Goal: Task Accomplishment & Management: Complete application form

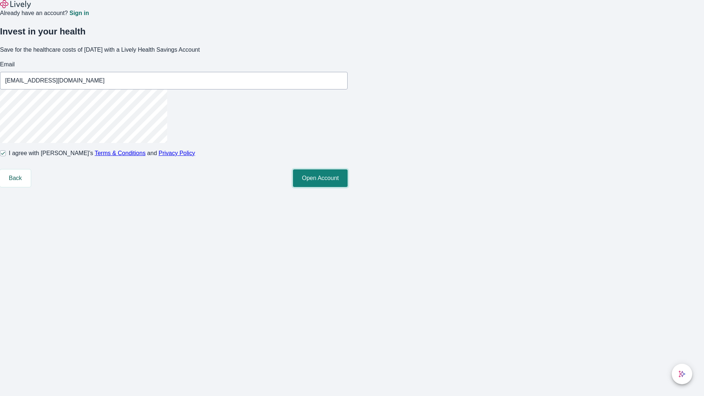
click at [348, 187] on button "Open Account" at bounding box center [320, 178] width 55 height 18
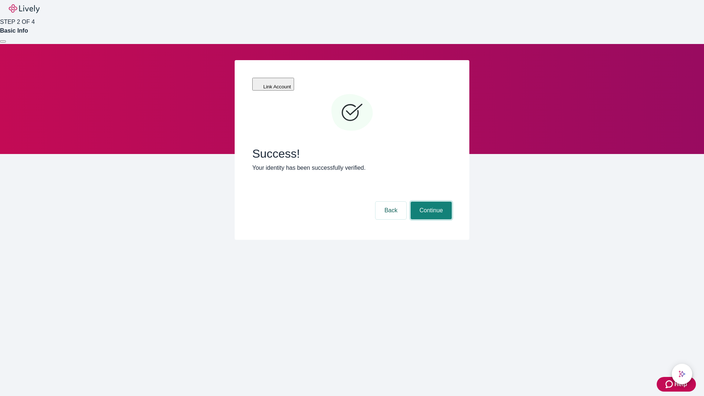
click at [430, 202] on button "Continue" at bounding box center [431, 211] width 41 height 18
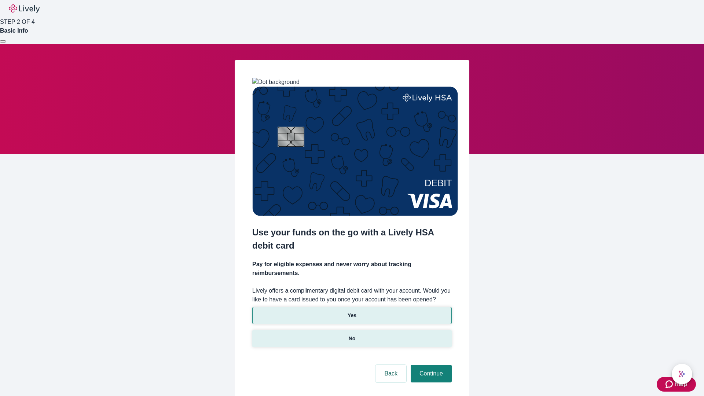
click at [352, 335] on p "No" at bounding box center [352, 339] width 7 height 8
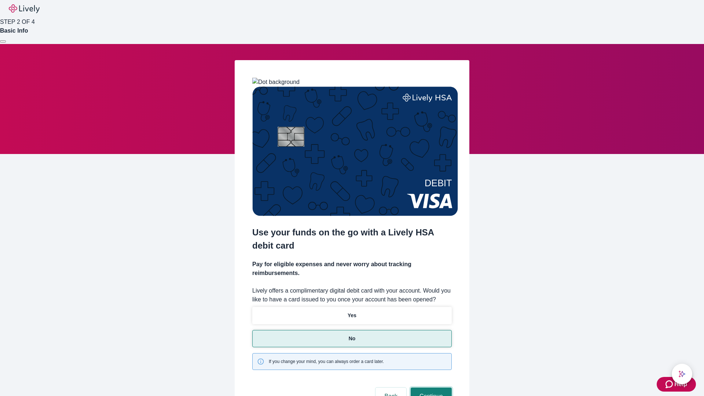
click at [430, 388] on button "Continue" at bounding box center [431, 397] width 41 height 18
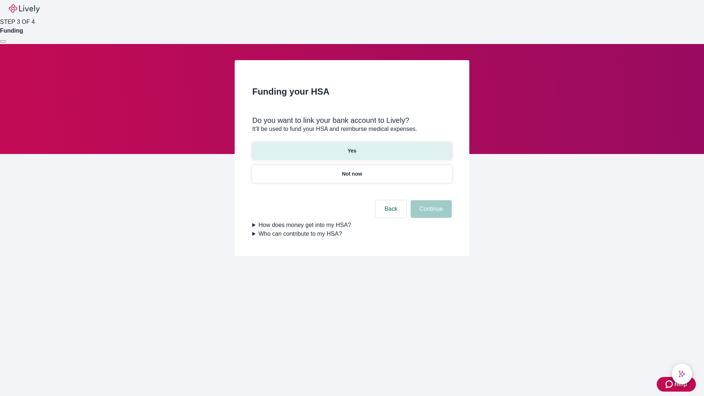
click at [352, 147] on p "Yes" at bounding box center [352, 151] width 9 height 8
click at [430, 200] on button "Continue" at bounding box center [431, 209] width 41 height 18
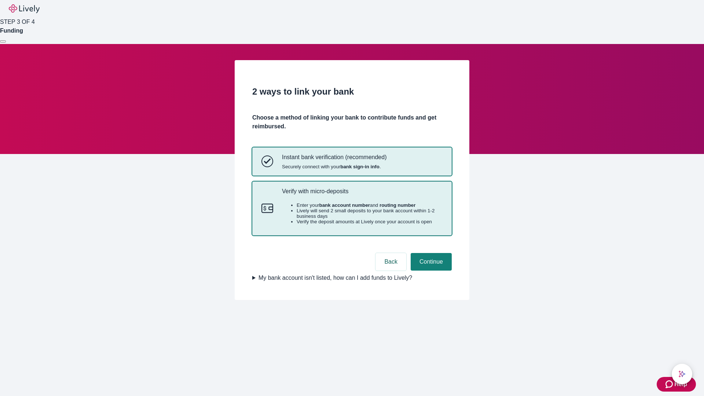
click at [362, 195] on p "Verify with micro-deposits" at bounding box center [362, 191] width 161 height 7
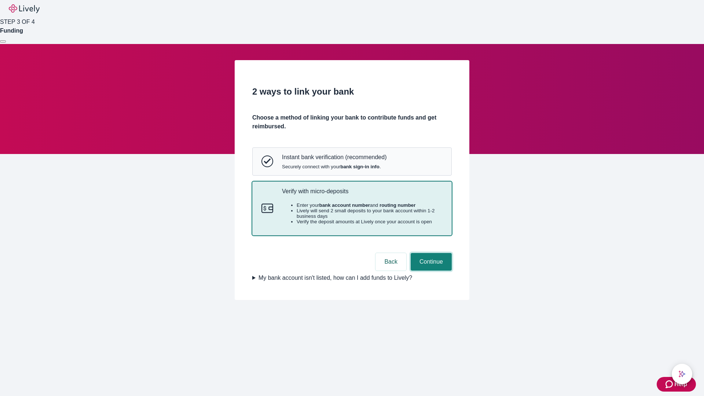
click at [430, 271] on button "Continue" at bounding box center [431, 262] width 41 height 18
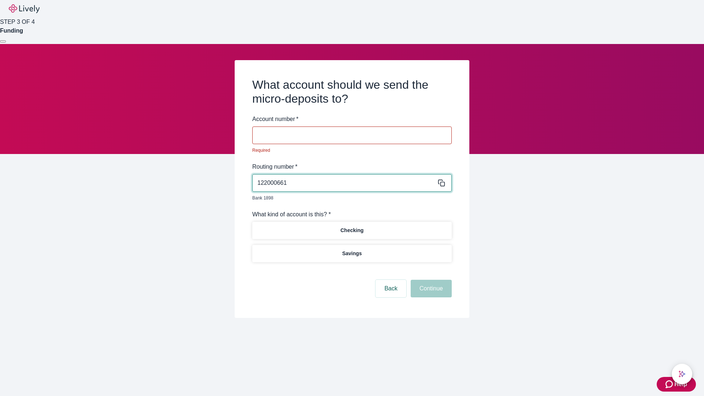
type input "122000661"
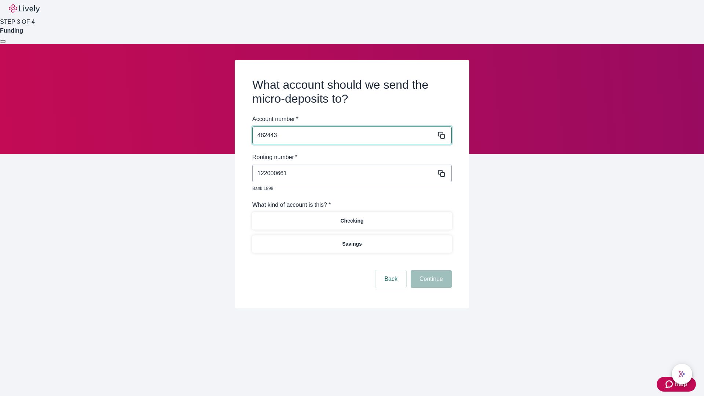
type input "482443"
click at [352, 217] on p "Checking" at bounding box center [351, 221] width 23 height 8
click at [430, 271] on button "Continue" at bounding box center [431, 279] width 41 height 18
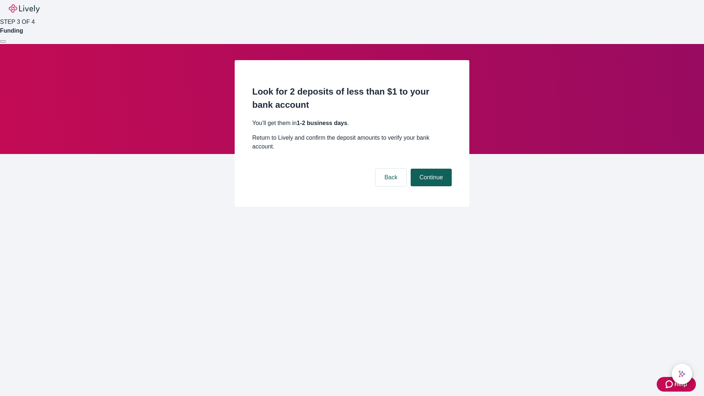
click at [430, 169] on button "Continue" at bounding box center [431, 178] width 41 height 18
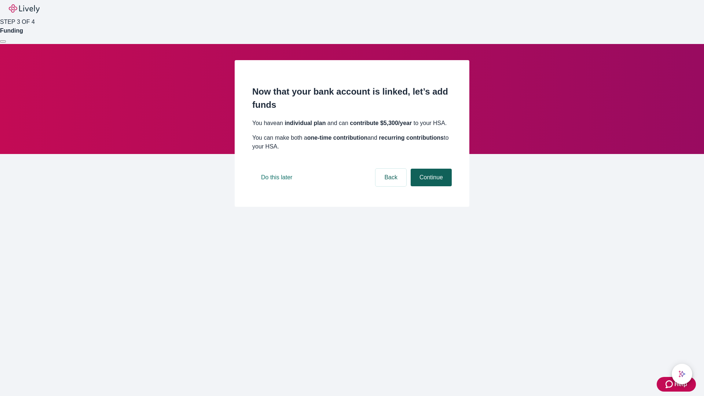
click at [430, 186] on button "Continue" at bounding box center [431, 178] width 41 height 18
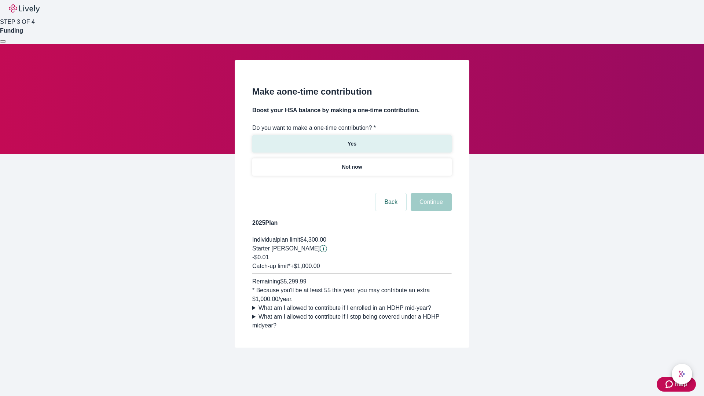
click at [352, 140] on p "Yes" at bounding box center [352, 144] width 9 height 8
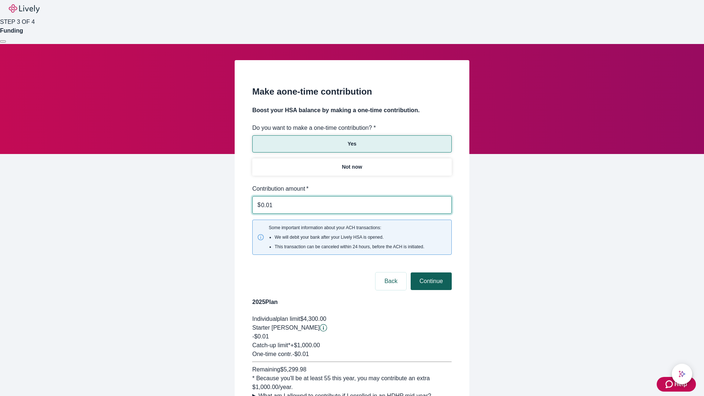
type input "0.01"
click at [430, 273] on button "Continue" at bounding box center [431, 282] width 41 height 18
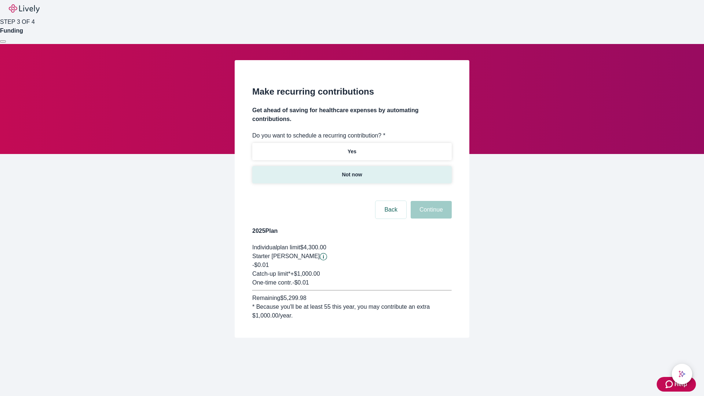
click at [352, 171] on p "Not now" at bounding box center [352, 175] width 20 height 8
click at [430, 201] on button "Continue" at bounding box center [431, 210] width 41 height 18
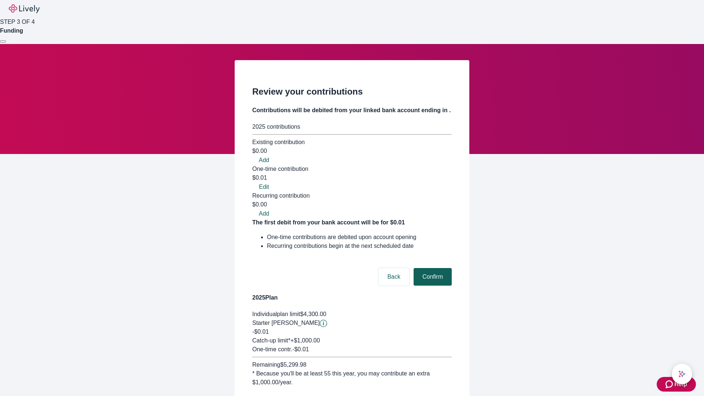
click at [432, 268] on button "Confirm" at bounding box center [433, 277] width 38 height 18
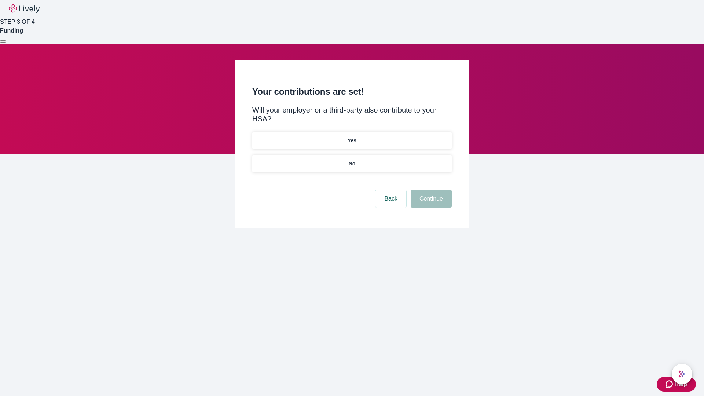
click at [352, 160] on p "No" at bounding box center [352, 164] width 7 height 8
click at [430, 190] on button "Continue" at bounding box center [431, 199] width 41 height 18
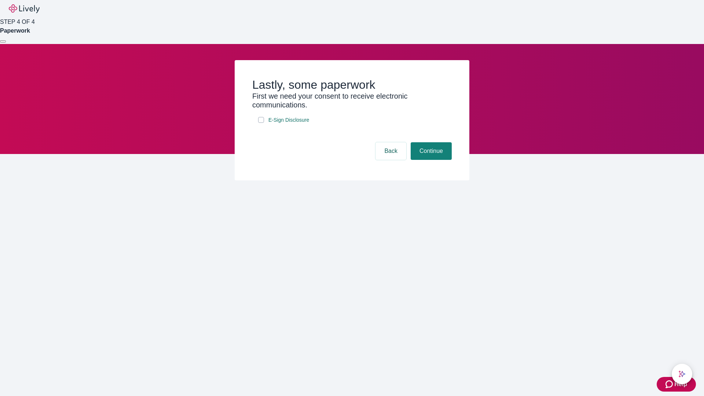
click at [261, 123] on input "E-Sign Disclosure" at bounding box center [261, 120] width 6 height 6
checkbox input "true"
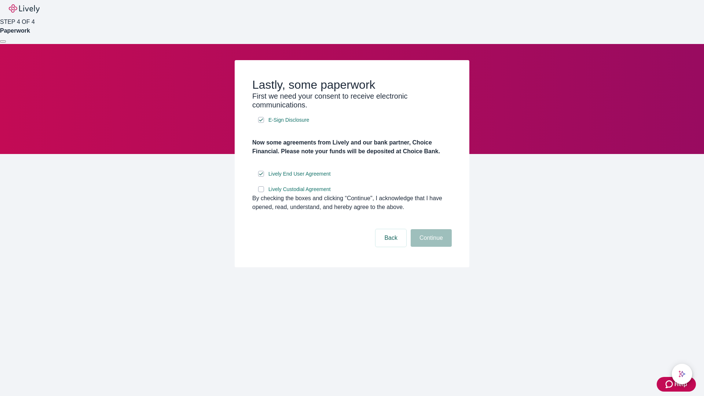
click at [261, 192] on input "Lively Custodial Agreement" at bounding box center [261, 189] width 6 height 6
checkbox input "true"
click at [430, 247] on button "Continue" at bounding box center [431, 238] width 41 height 18
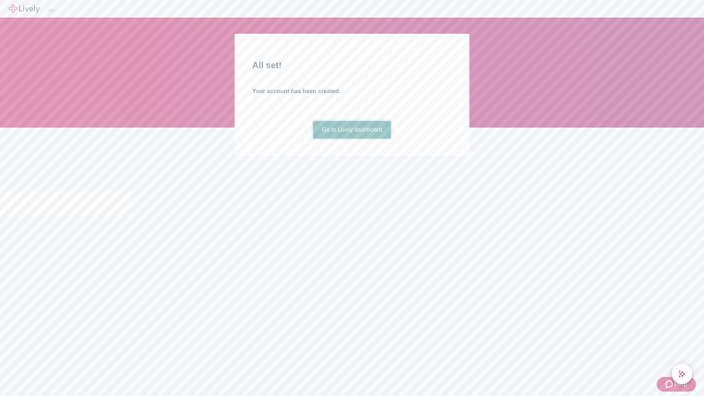
click at [352, 139] on link "Go to Lively dashboard" at bounding box center [352, 130] width 78 height 18
